Goal: Communication & Community: Answer question/provide support

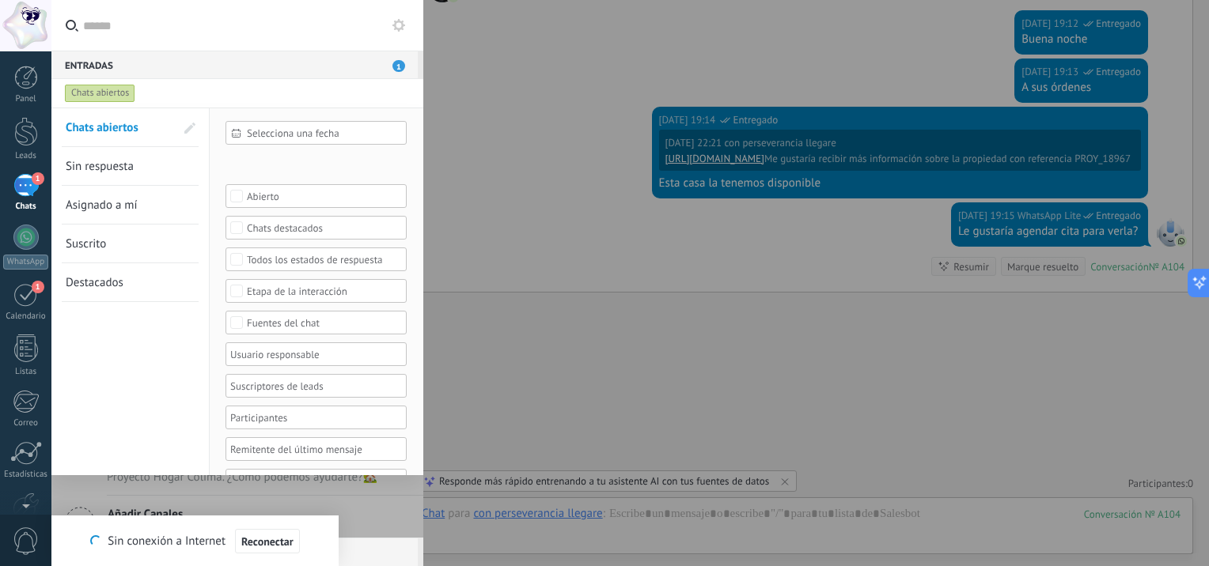
drag, startPoint x: 19, startPoint y: 183, endPoint x: 67, endPoint y: 187, distance: 48.4
click at [19, 183] on div "1" at bounding box center [25, 185] width 25 height 23
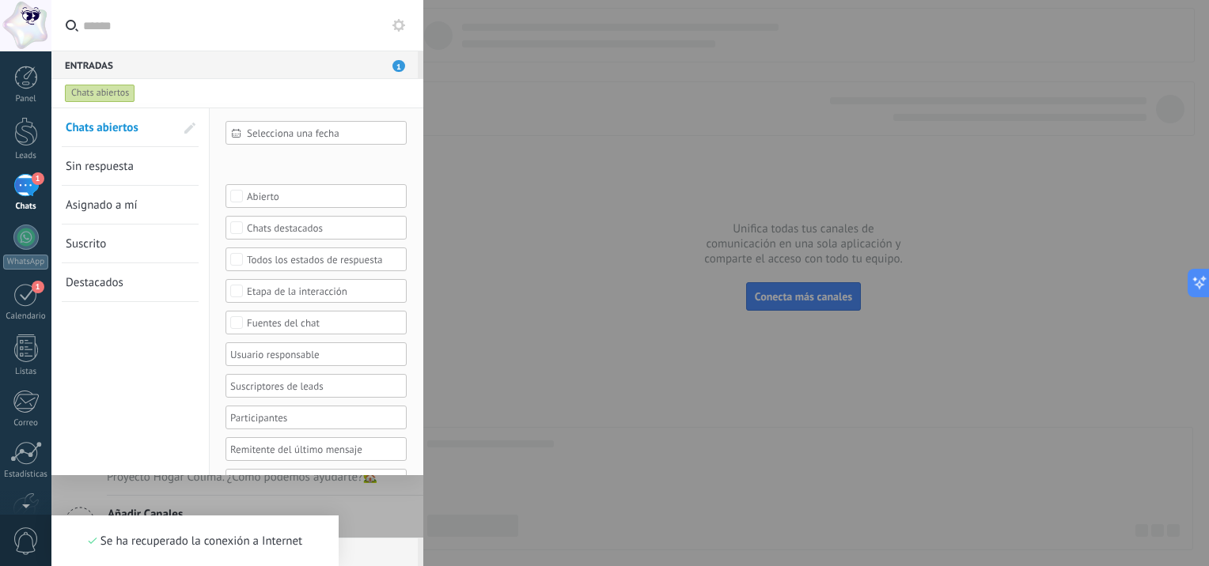
click at [22, 184] on div "1" at bounding box center [25, 185] width 25 height 23
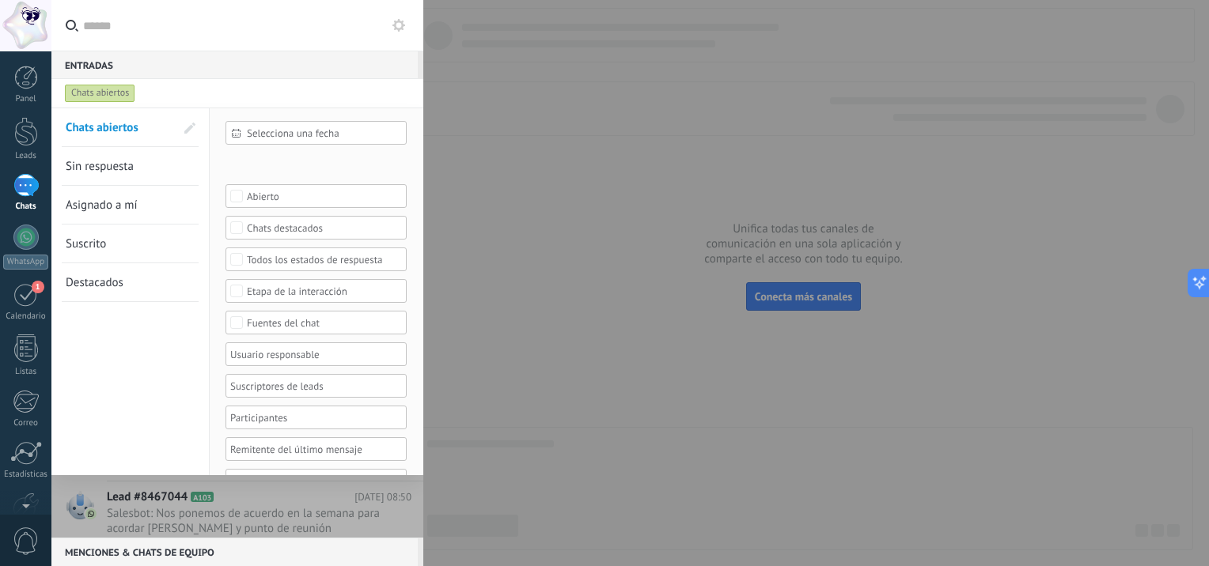
click at [105, 165] on span "Sin respuesta" at bounding box center [100, 166] width 68 height 15
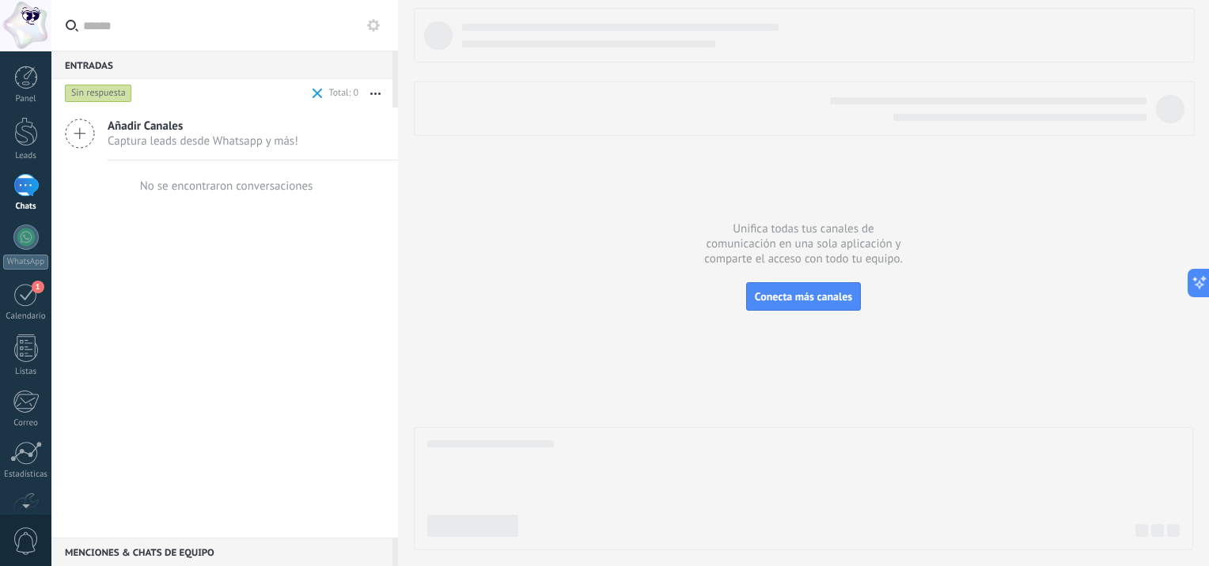
click at [21, 190] on div "1" at bounding box center [25, 185] width 25 height 23
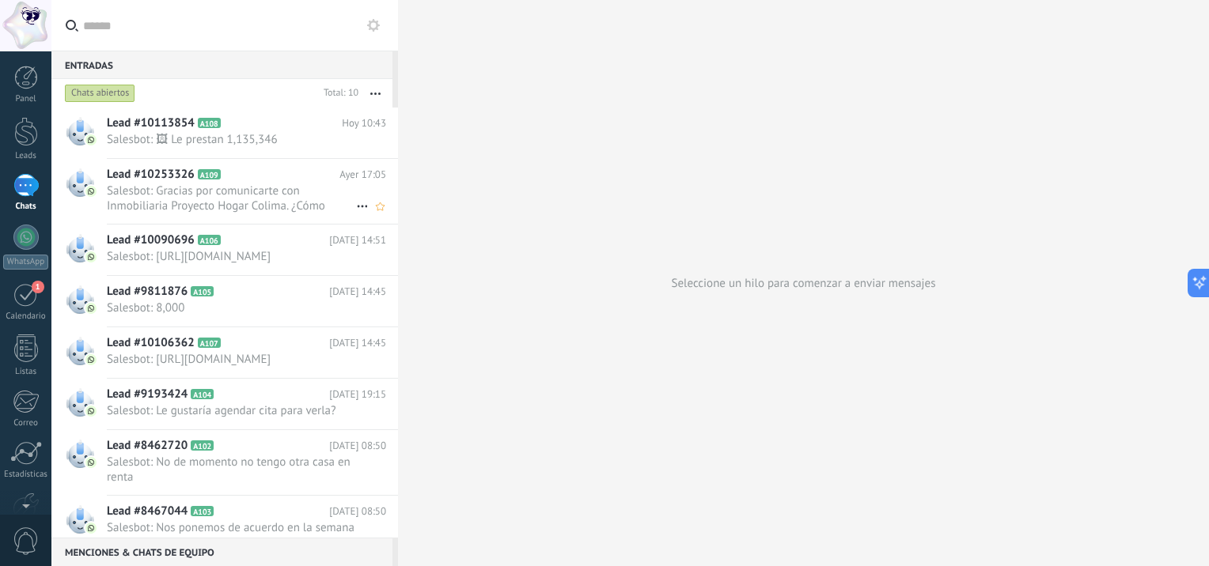
click at [155, 184] on span "Salesbot: Gracias por comunicarte con Inmobiliaria Proyecto Hogar Colima. ¿Cómo…" at bounding box center [231, 199] width 249 height 30
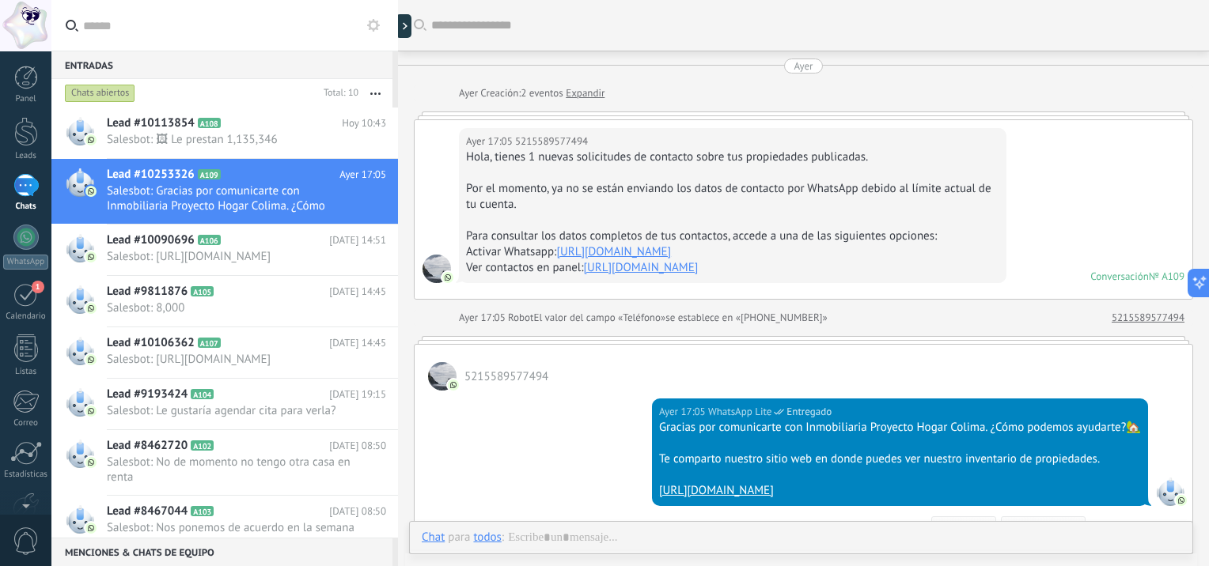
scroll to position [176, 0]
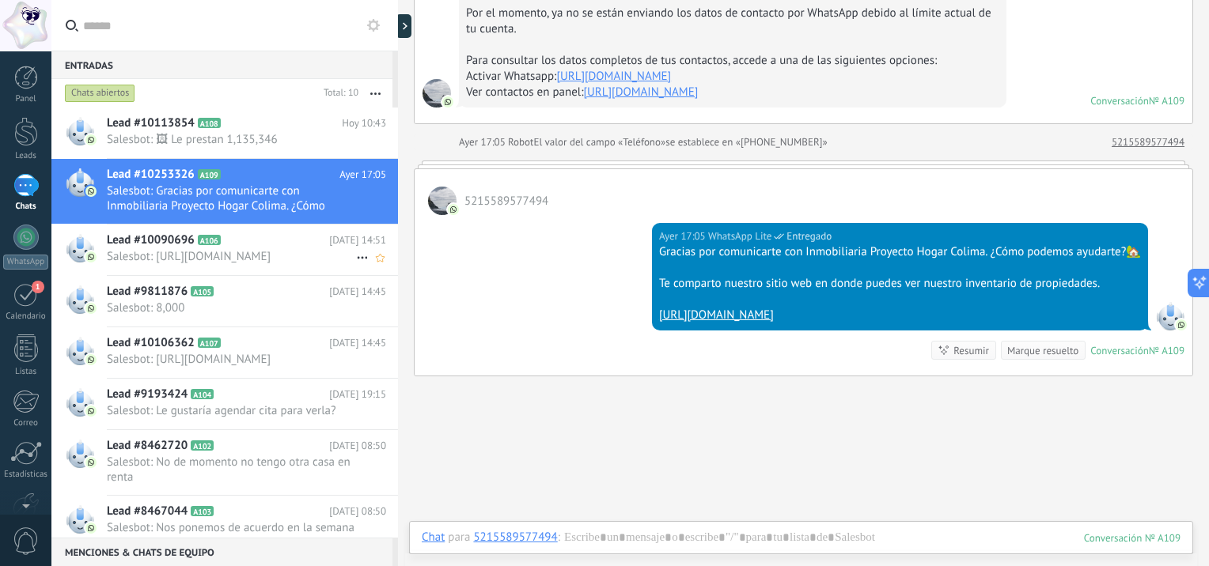
click at [153, 254] on span "Salesbot: [URL][DOMAIN_NAME]" at bounding box center [231, 256] width 249 height 15
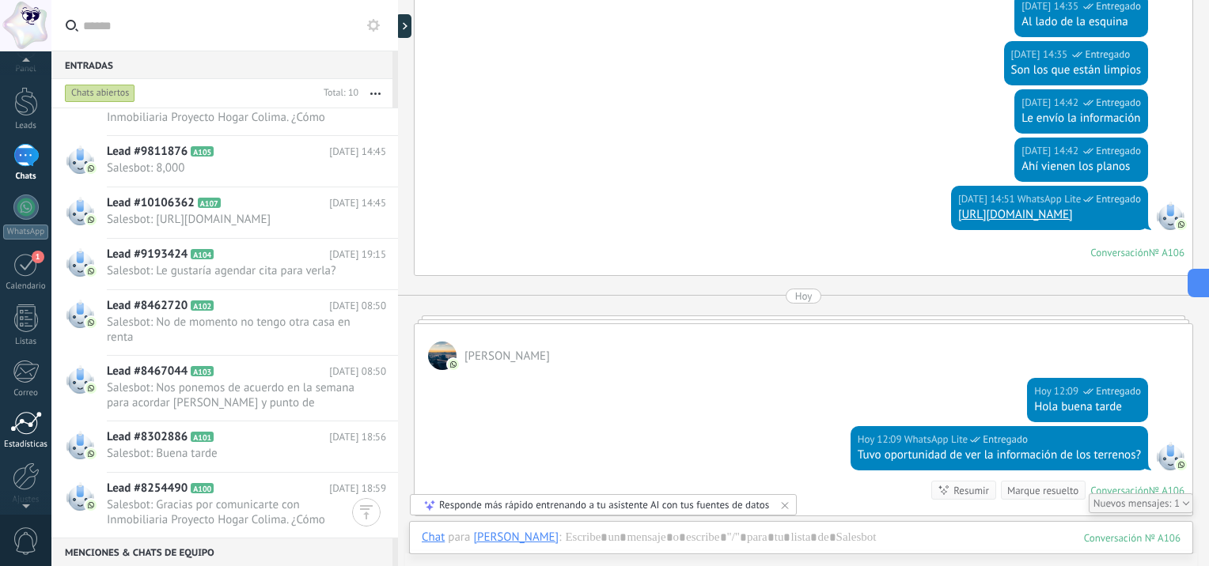
scroll to position [38, 0]
click at [34, 413] on div at bounding box center [26, 415] width 32 height 24
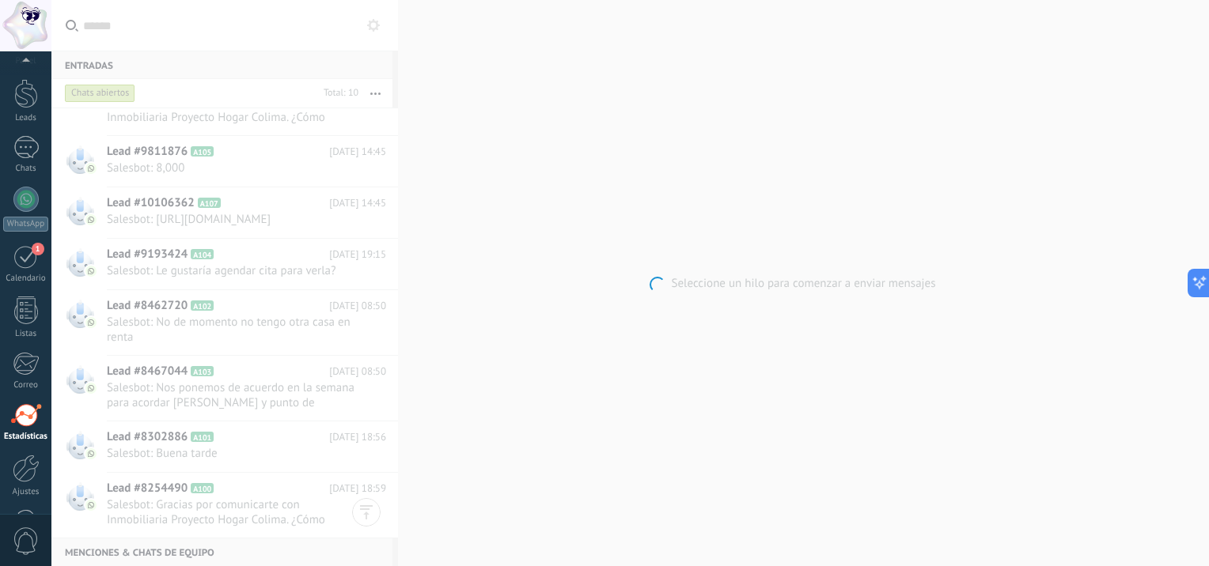
scroll to position [91, 0]
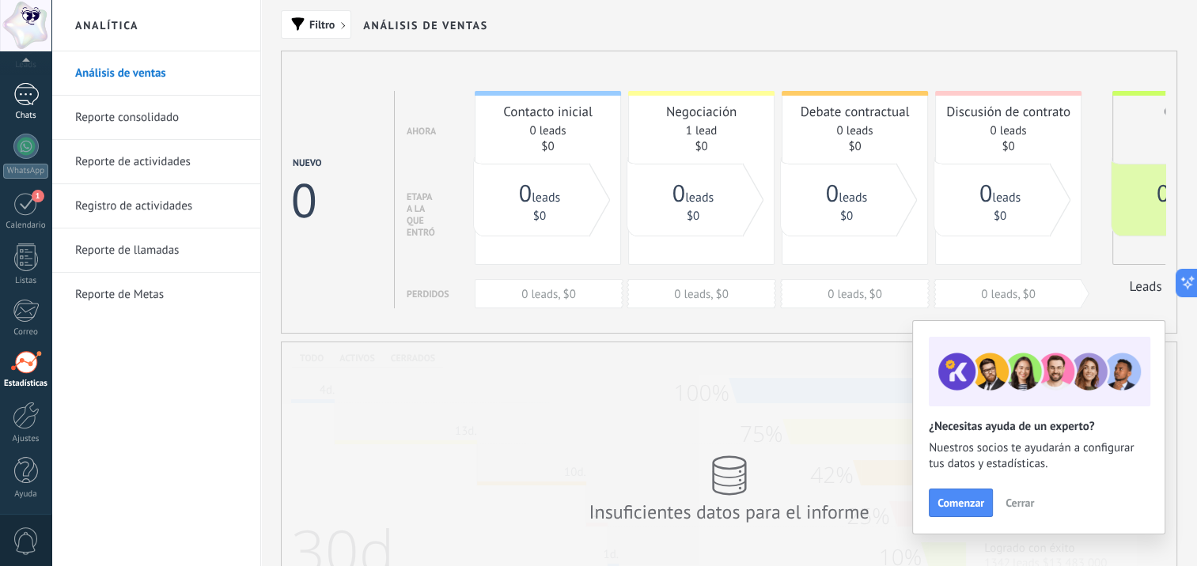
click at [27, 95] on div "1" at bounding box center [25, 94] width 25 height 23
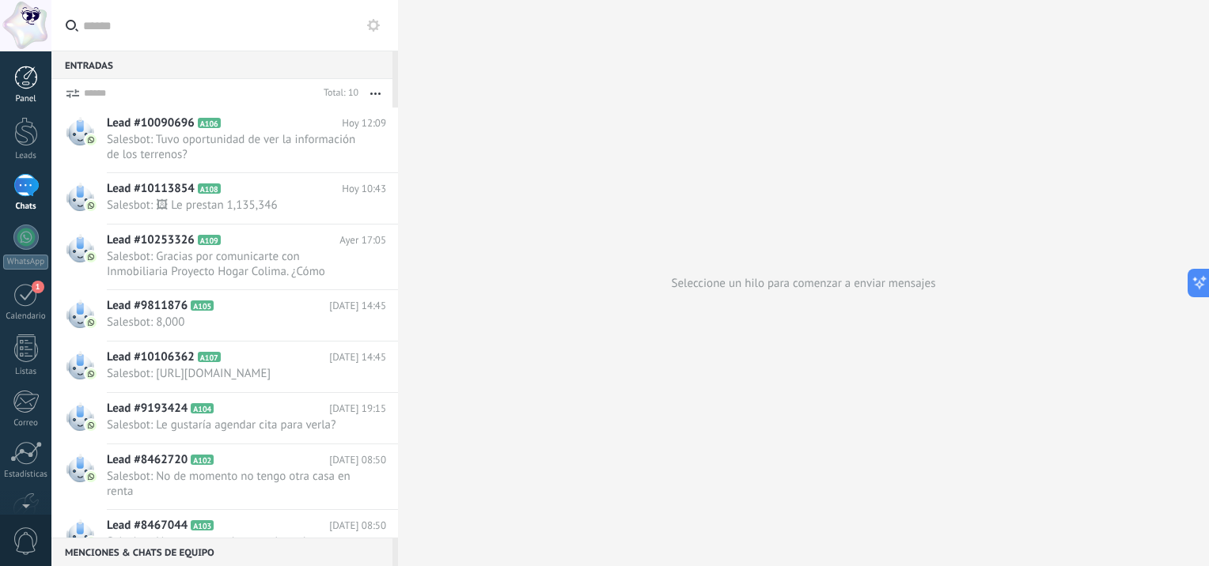
click at [27, 76] on div at bounding box center [26, 78] width 24 height 24
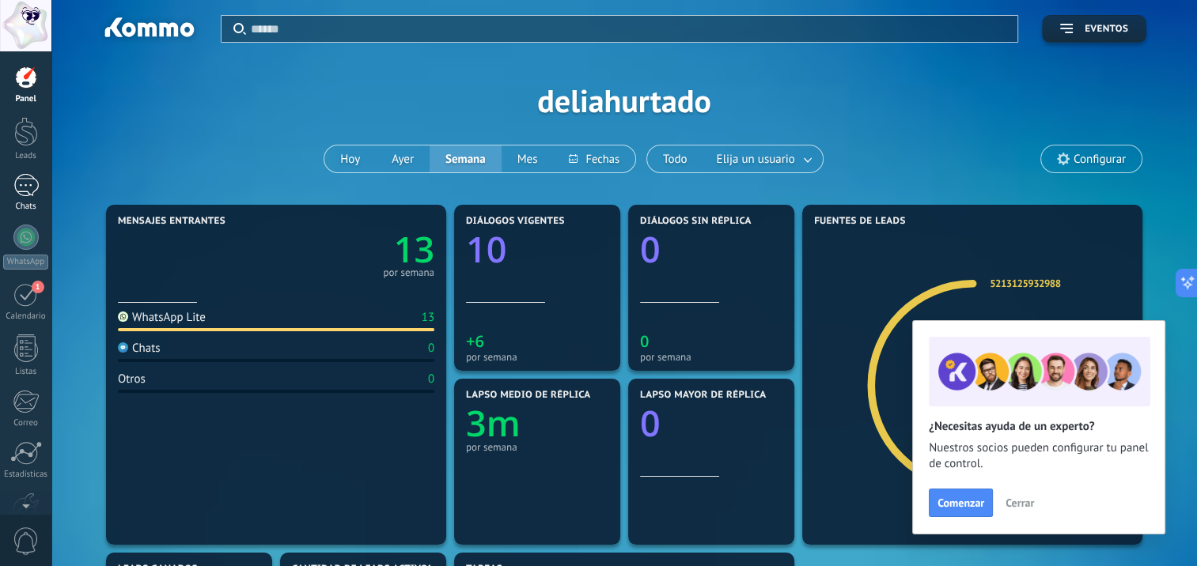
click at [28, 191] on div "1" at bounding box center [25, 185] width 25 height 23
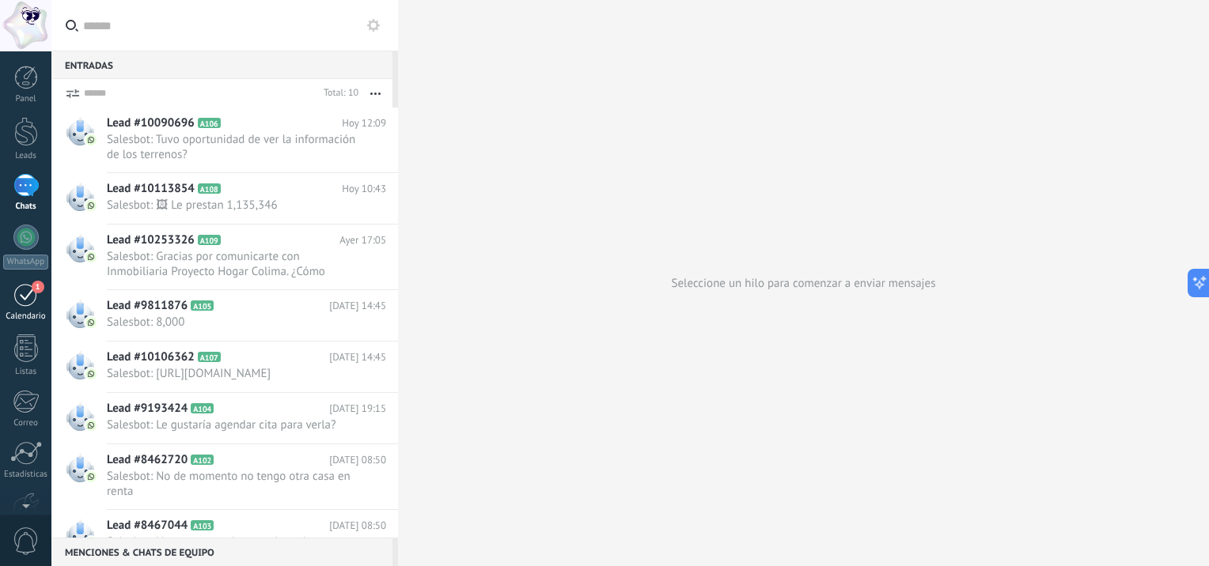
click at [19, 291] on div "1" at bounding box center [25, 294] width 25 height 25
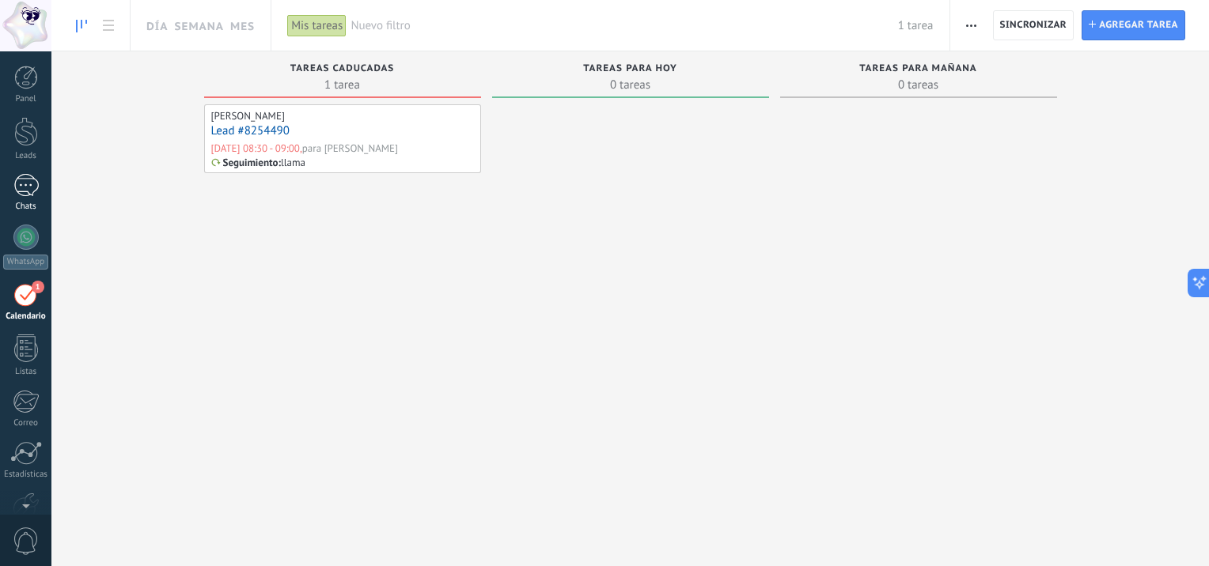
drag, startPoint x: 18, startPoint y: 185, endPoint x: 19, endPoint y: 175, distance: 10.3
click at [19, 185] on div "1" at bounding box center [25, 185] width 25 height 23
